Goal: Task Accomplishment & Management: Use online tool/utility

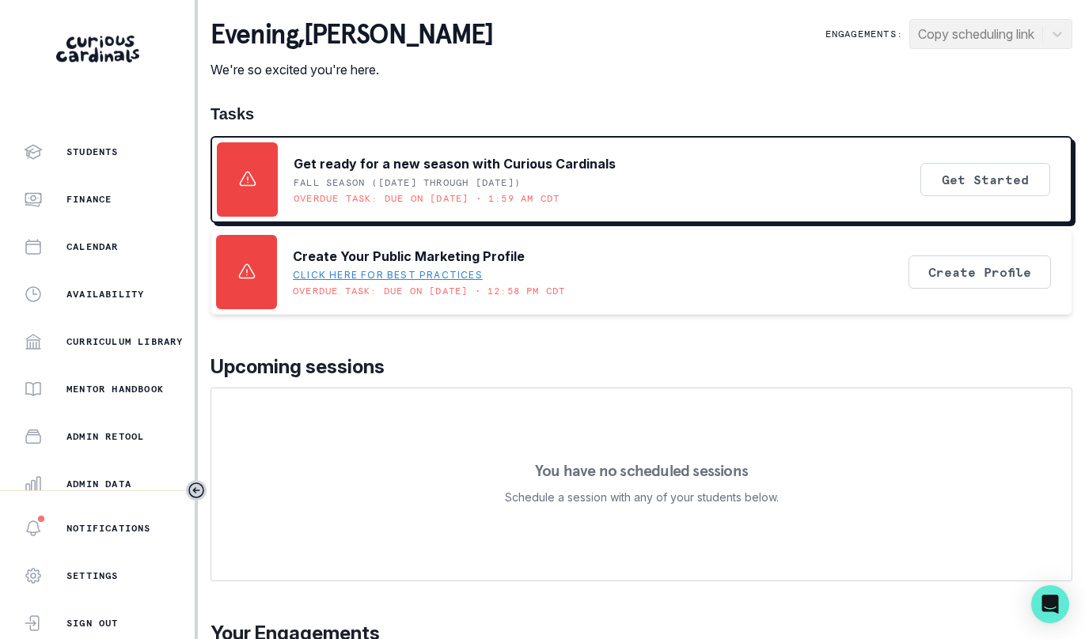
scroll to position [189, 0]
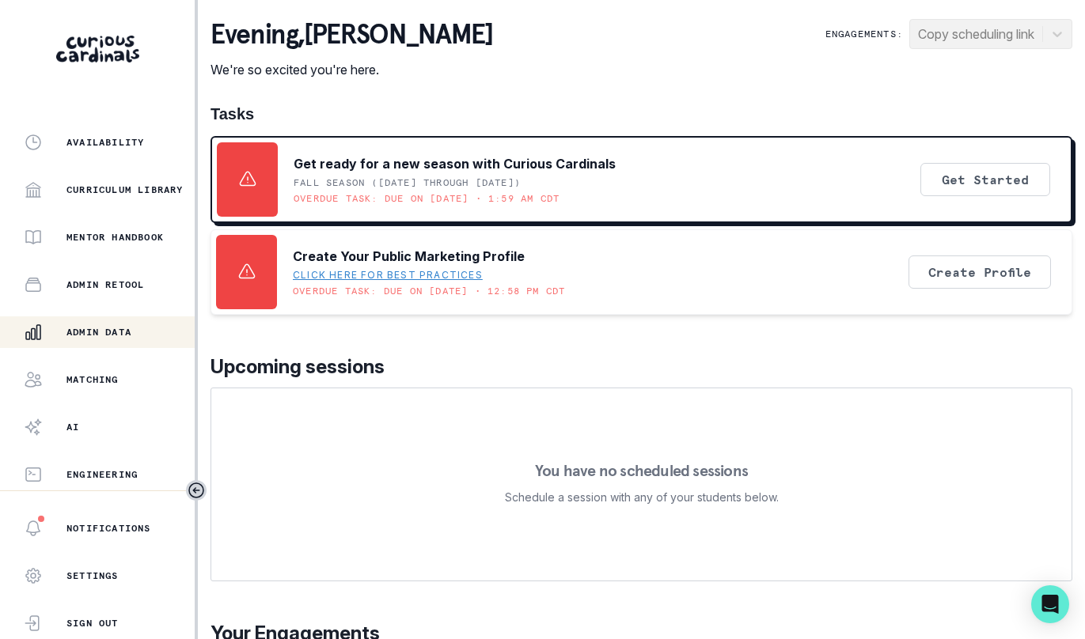
click at [83, 327] on p "Admin Data" at bounding box center [98, 332] width 65 height 13
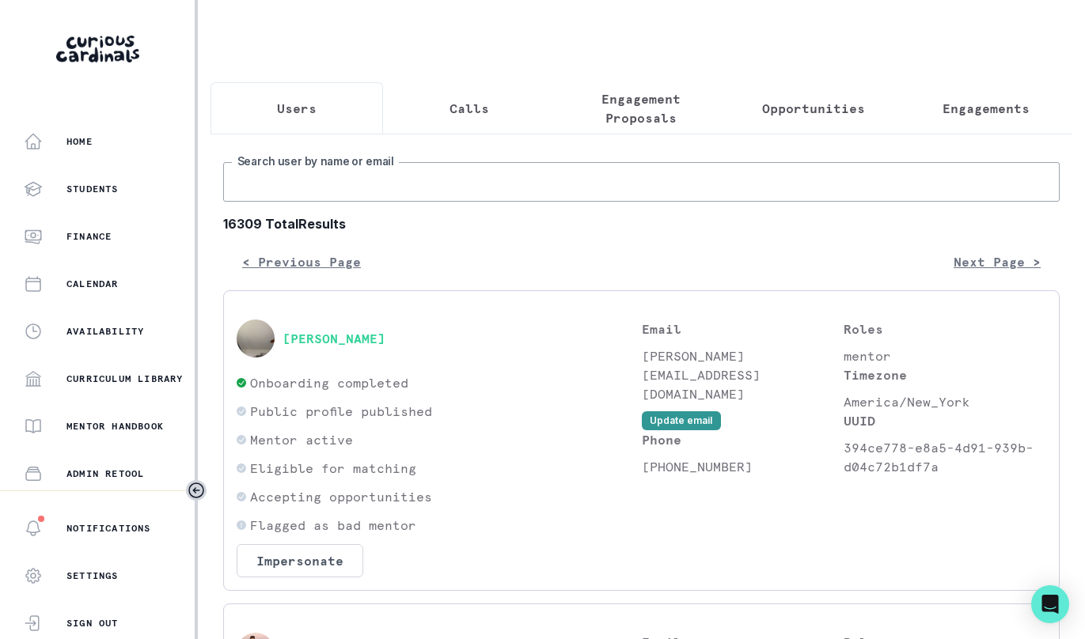
click at [303, 184] on input "Search user by name or email" at bounding box center [641, 182] width 837 height 40
type input "aiden"
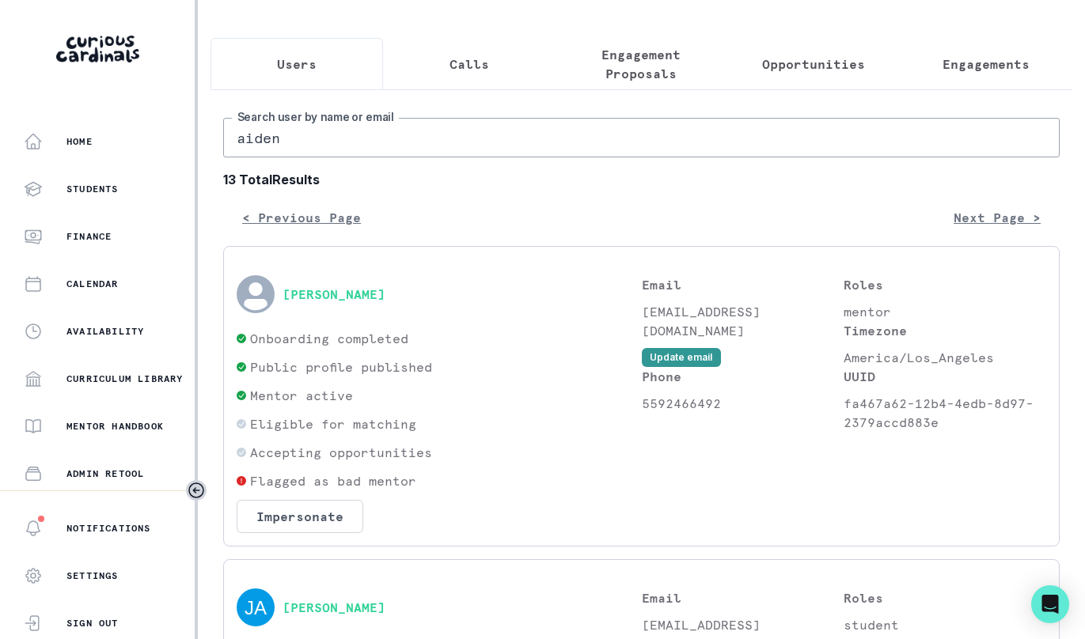
scroll to position [41, 0]
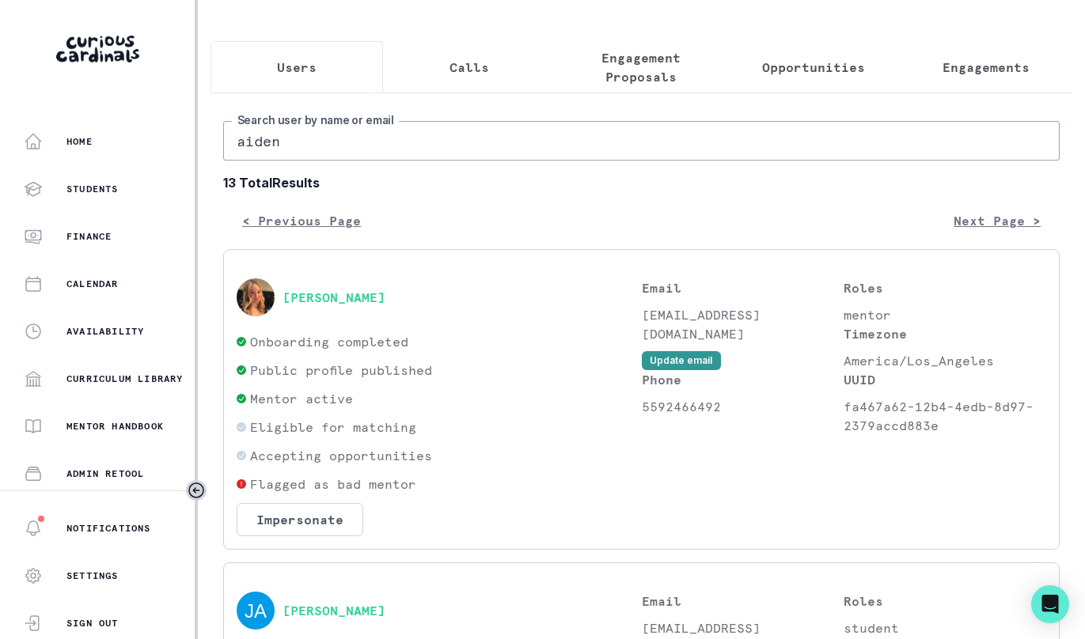
click at [380, 135] on input "aiden" at bounding box center [641, 141] width 837 height 40
type input "[PERSON_NAME]"
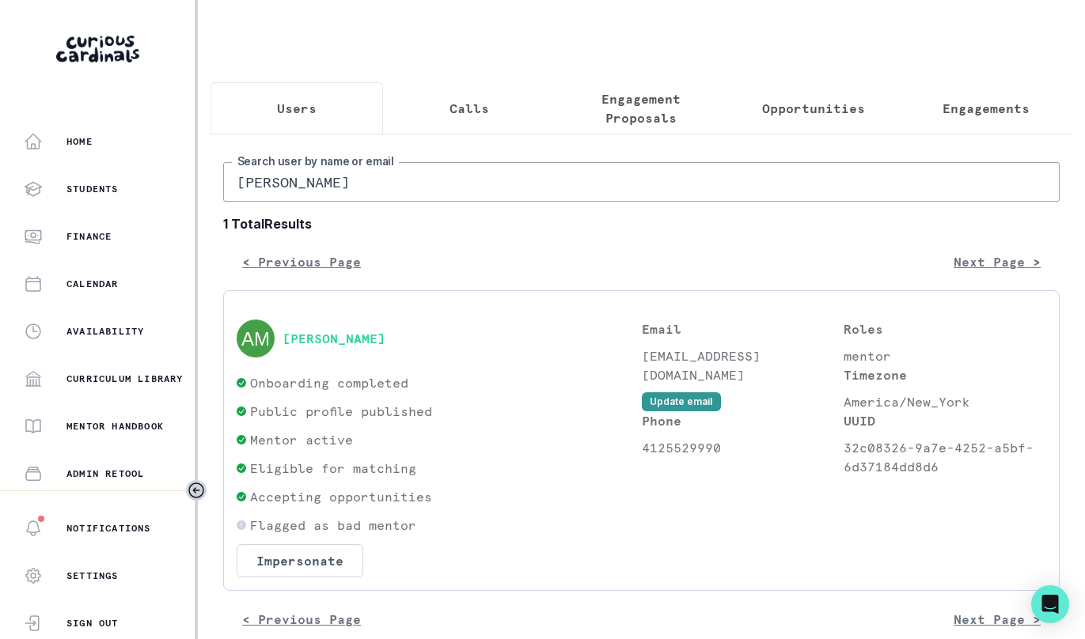
scroll to position [28, 0]
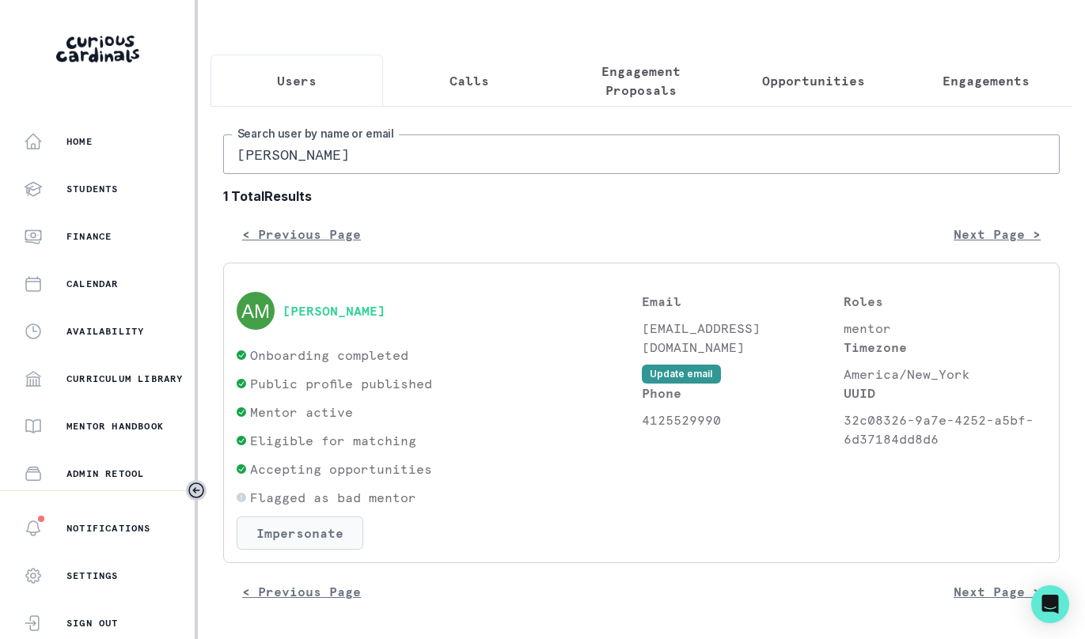
click at [312, 528] on button "Impersonate" at bounding box center [300, 533] width 127 height 33
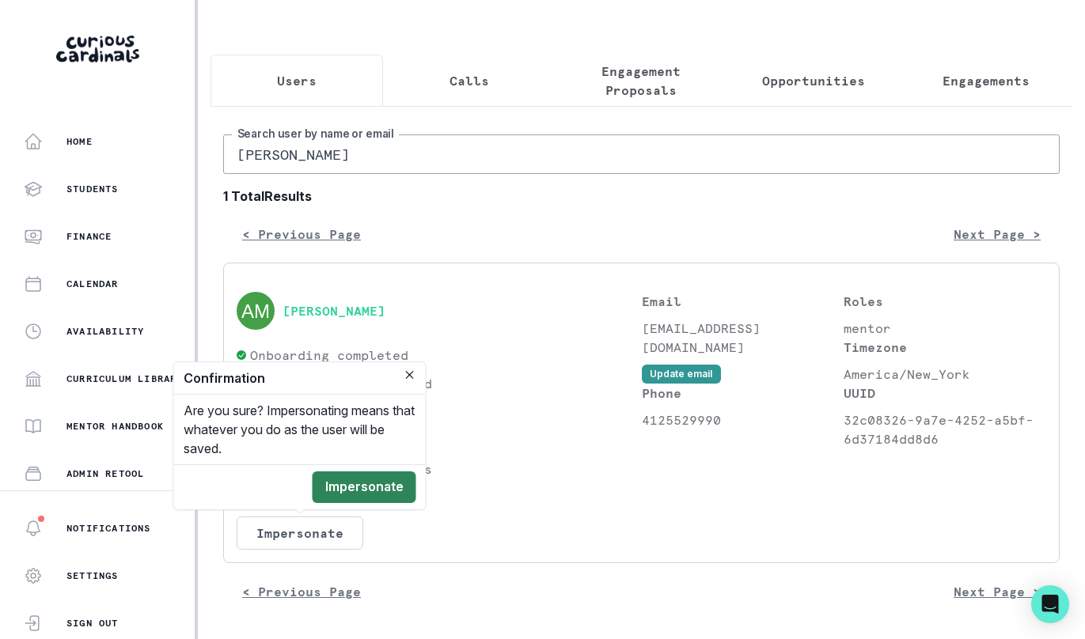
click at [356, 490] on button "Impersonate" at bounding box center [365, 488] width 104 height 32
